Goal: Task Accomplishment & Management: Complete application form

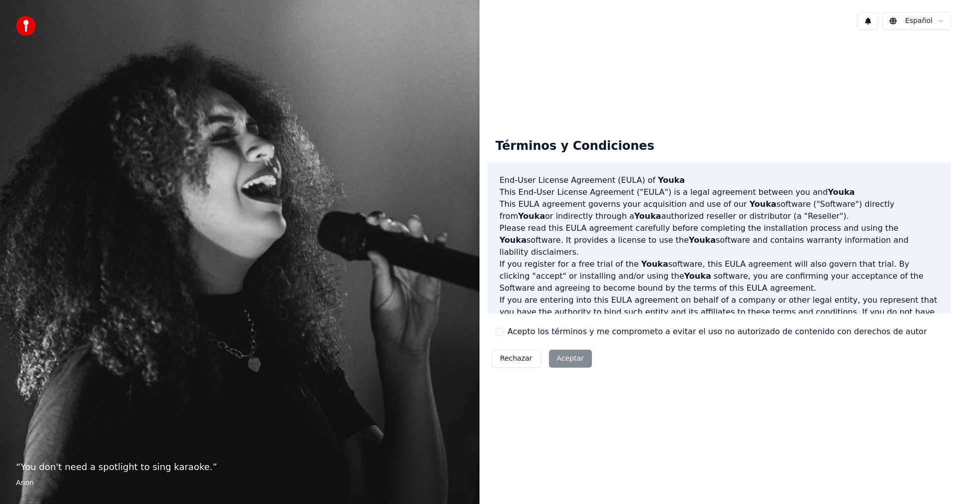
click at [501, 330] on button "Acepto los términos y me comprometo a evitar el uso no autorizado de contenido …" at bounding box center [499, 332] width 8 height 8
click at [553, 355] on button "Aceptar" at bounding box center [570, 358] width 43 height 18
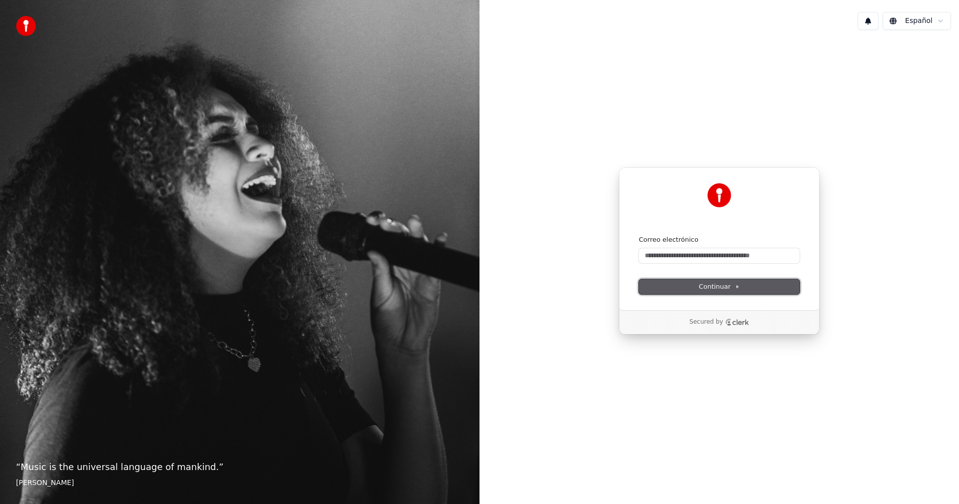
click at [710, 284] on span "Continuar" at bounding box center [718, 286] width 41 height 9
